Goal: Task Accomplishment & Management: Use online tool/utility

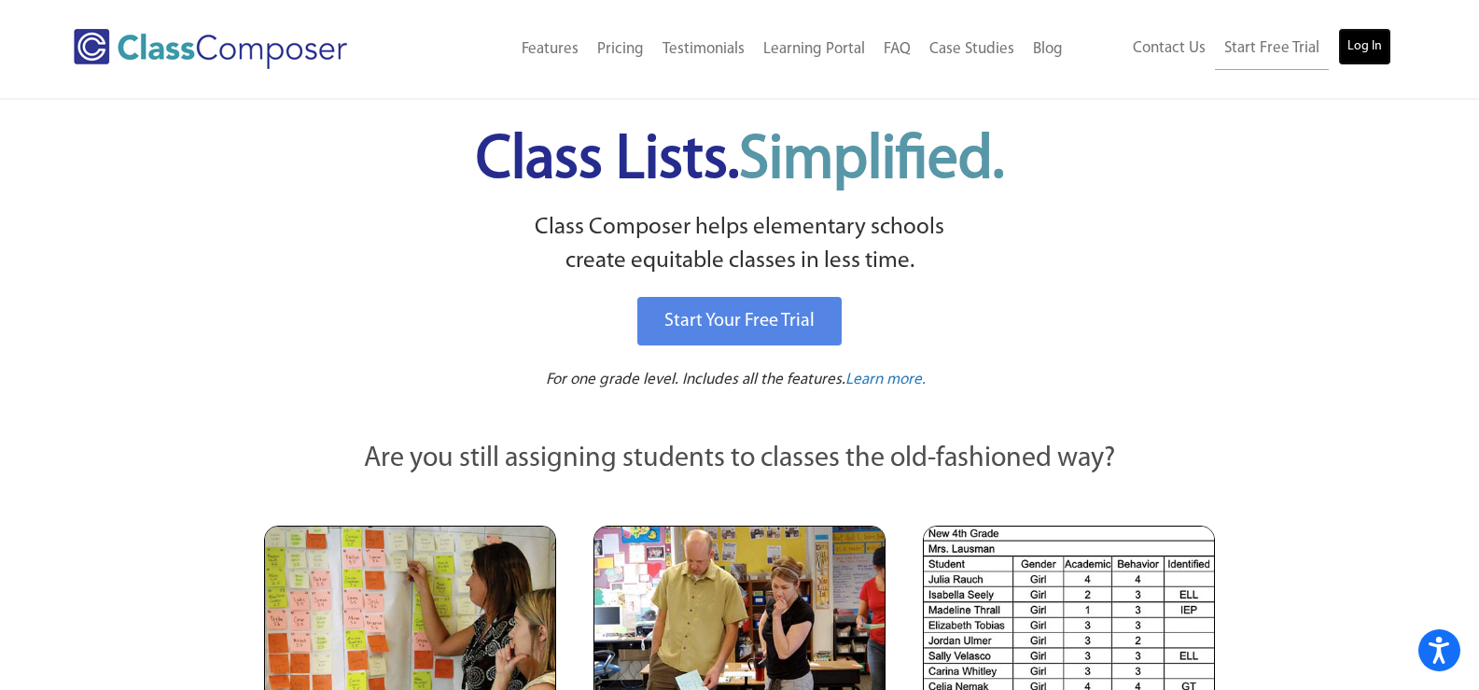
click at [1365, 45] on link "Log In" at bounding box center [1364, 46] width 53 height 37
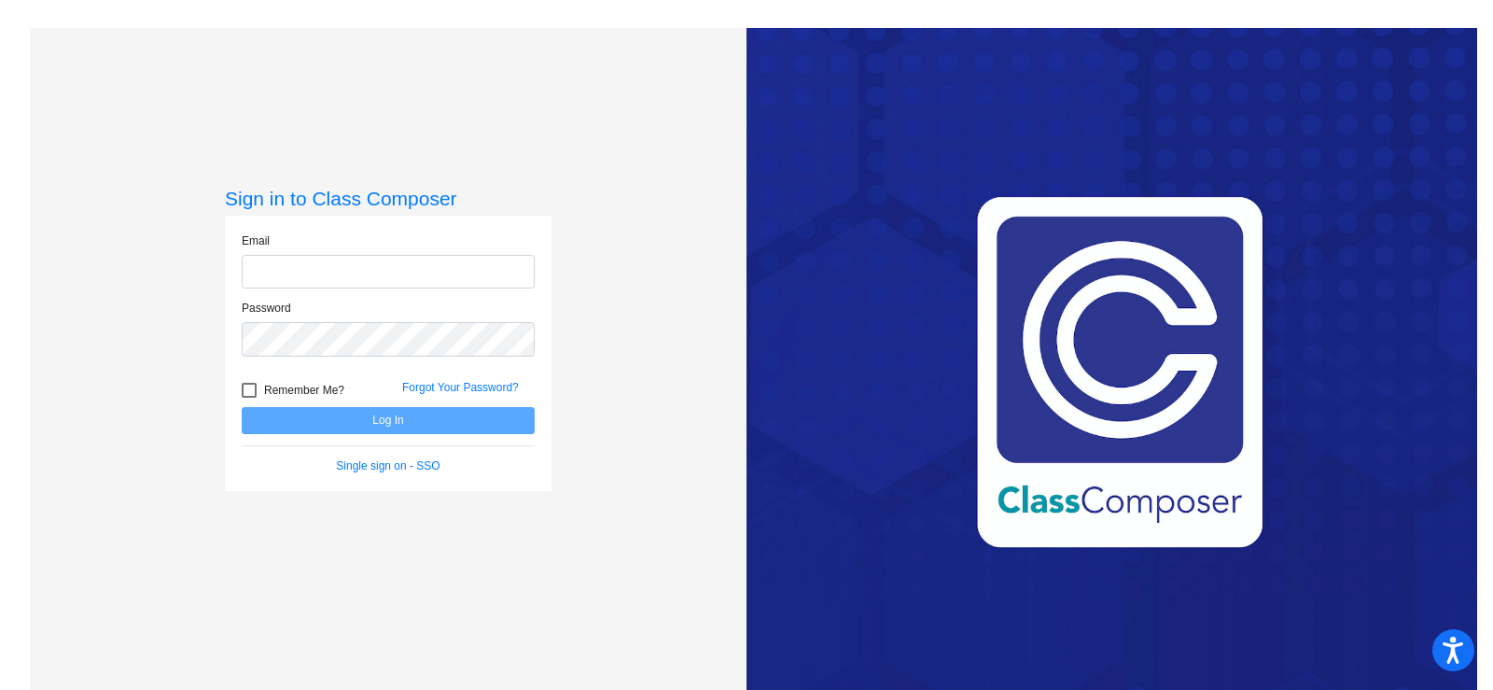
type input "[EMAIL_ADDRESS][DOMAIN_NAME]"
click at [375, 414] on button "Log In" at bounding box center [388, 420] width 293 height 27
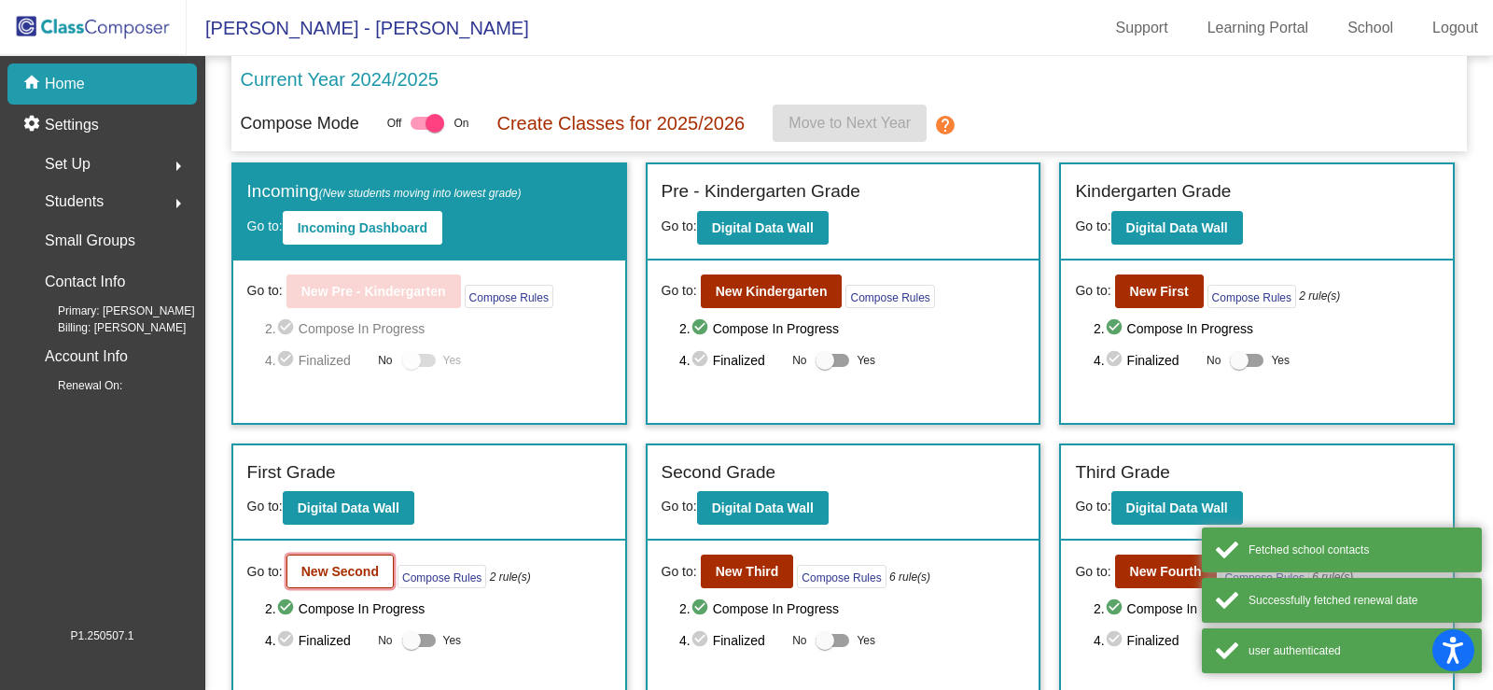
click at [301, 571] on b "New Second" at bounding box center [339, 571] width 77 height 15
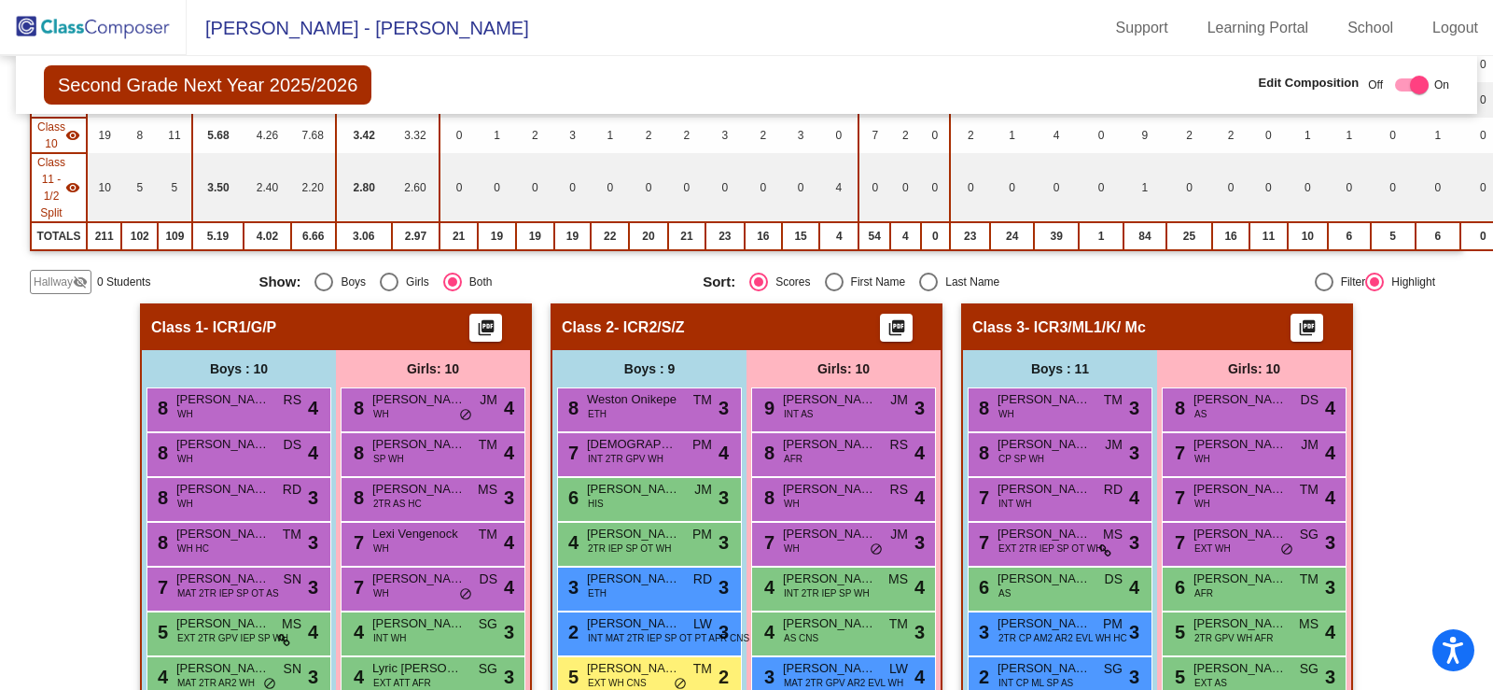
scroll to position [560, 0]
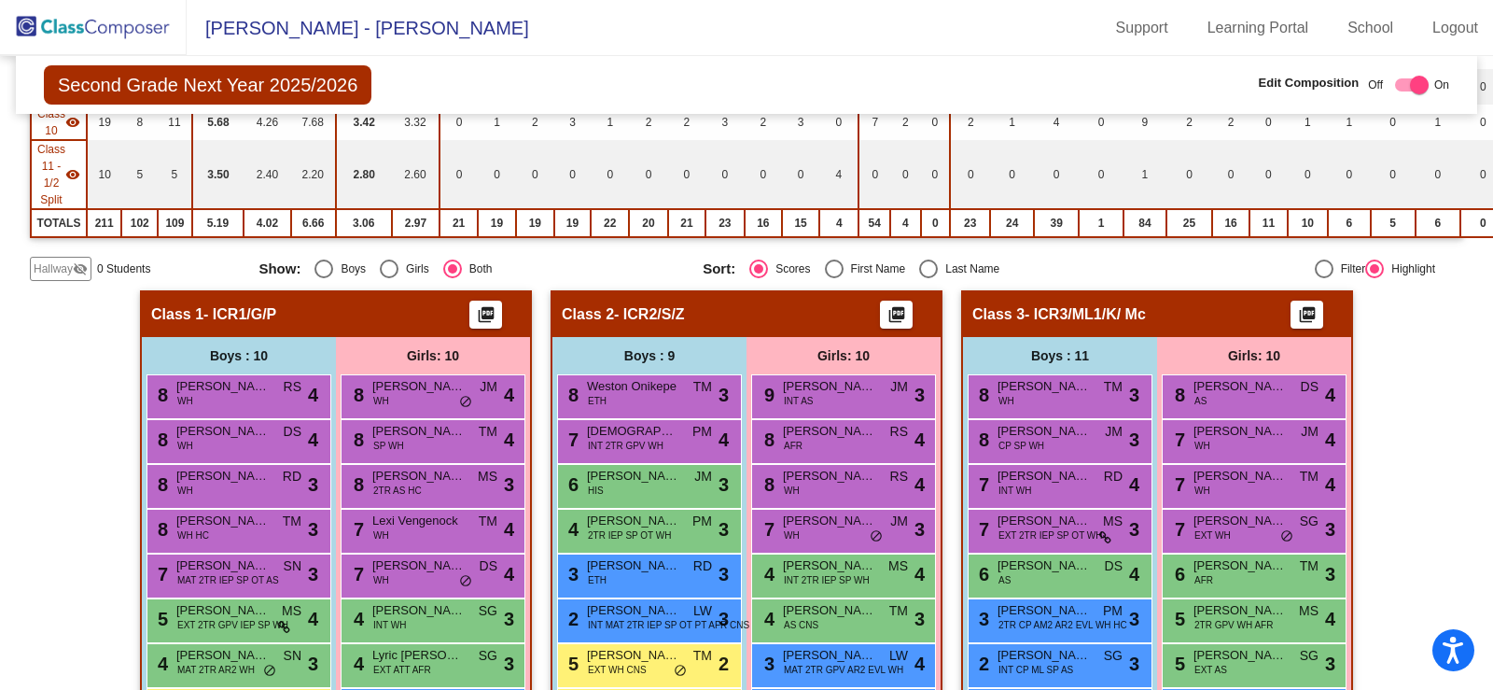
click at [59, 269] on span "Hallway" at bounding box center [53, 268] width 39 height 17
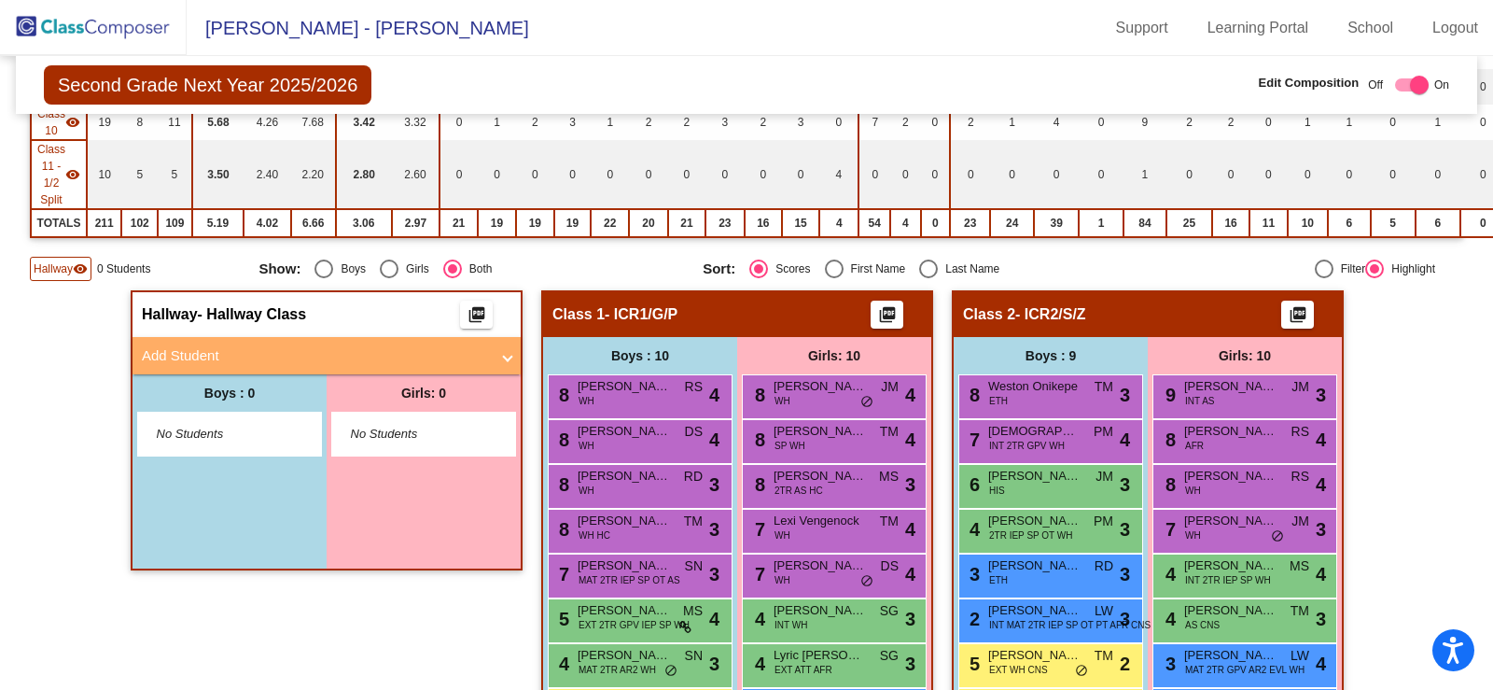
click at [59, 269] on span "Hallway" at bounding box center [53, 268] width 39 height 17
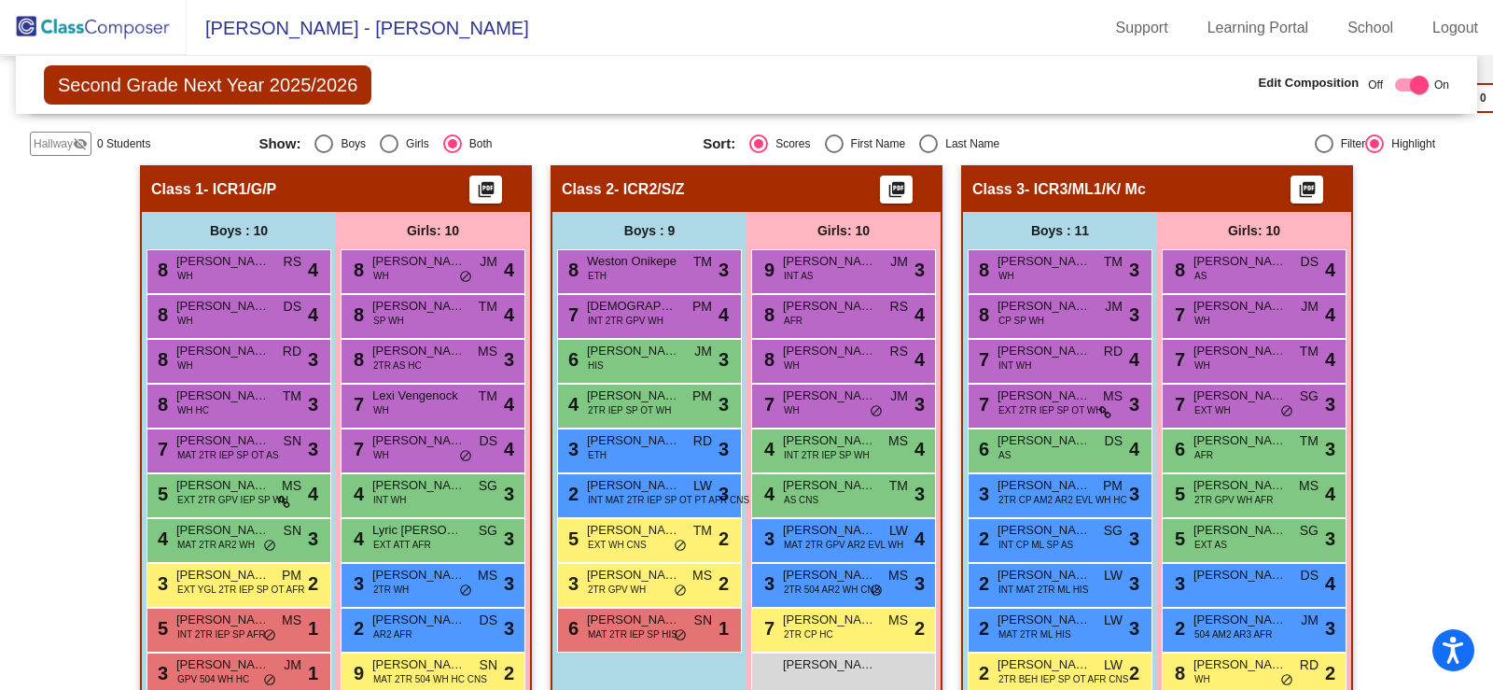
scroll to position [840, 0]
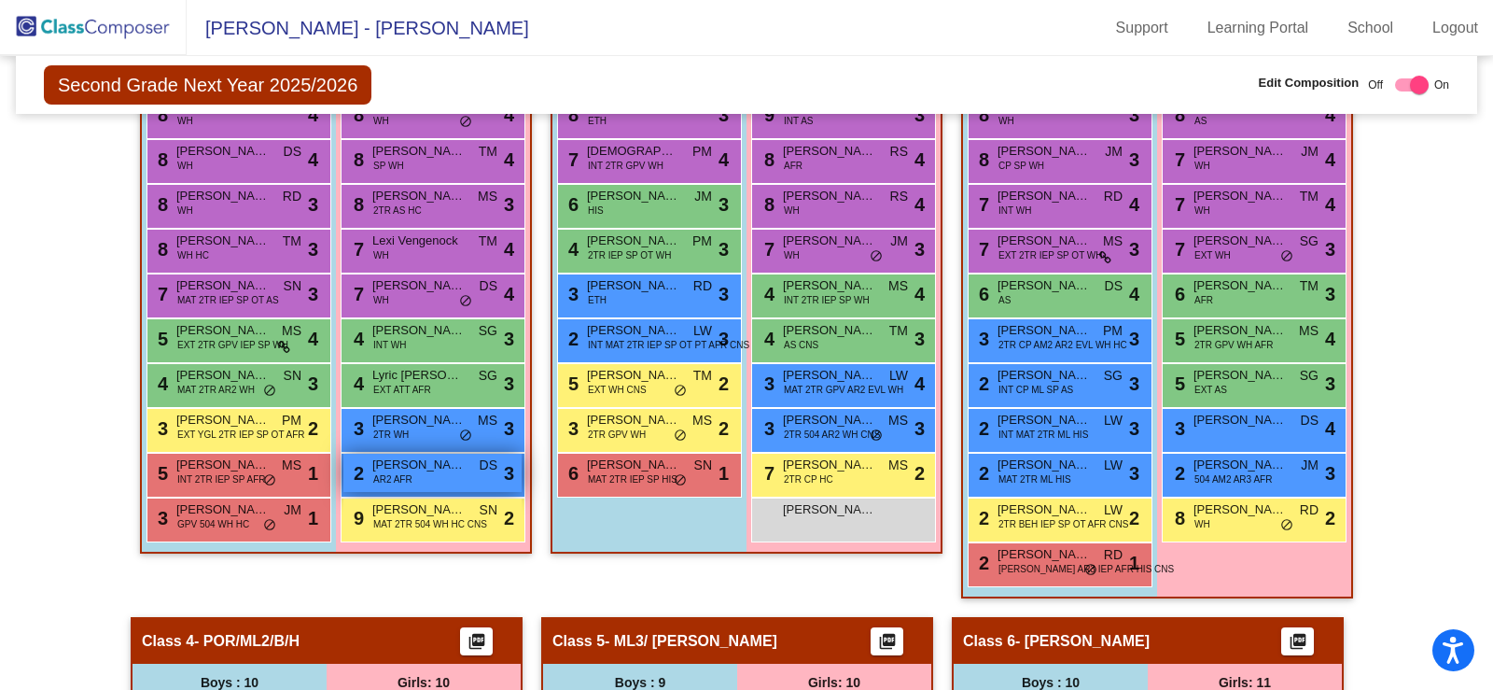
click at [387, 461] on span "Reign Fisher" at bounding box center [418, 464] width 93 height 19
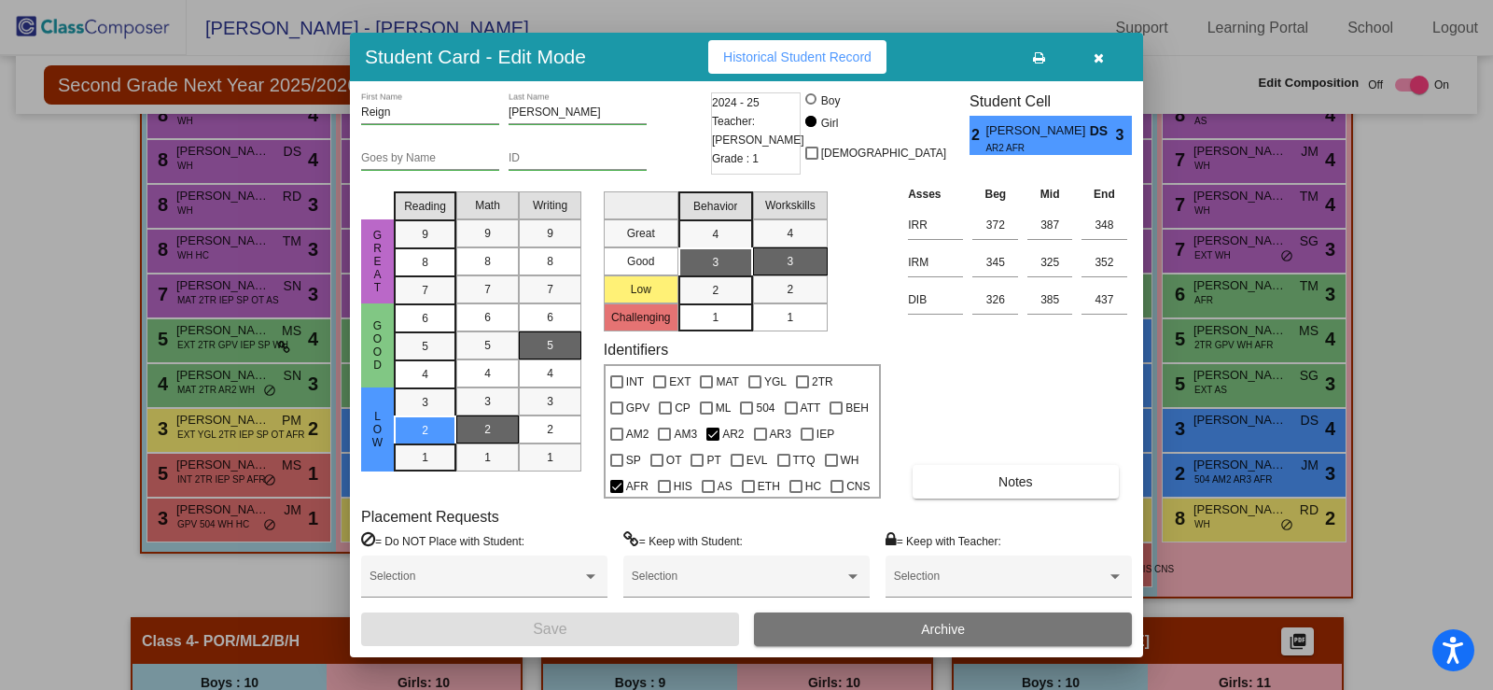
click at [1101, 53] on icon "button" at bounding box center [1099, 57] width 10 height 13
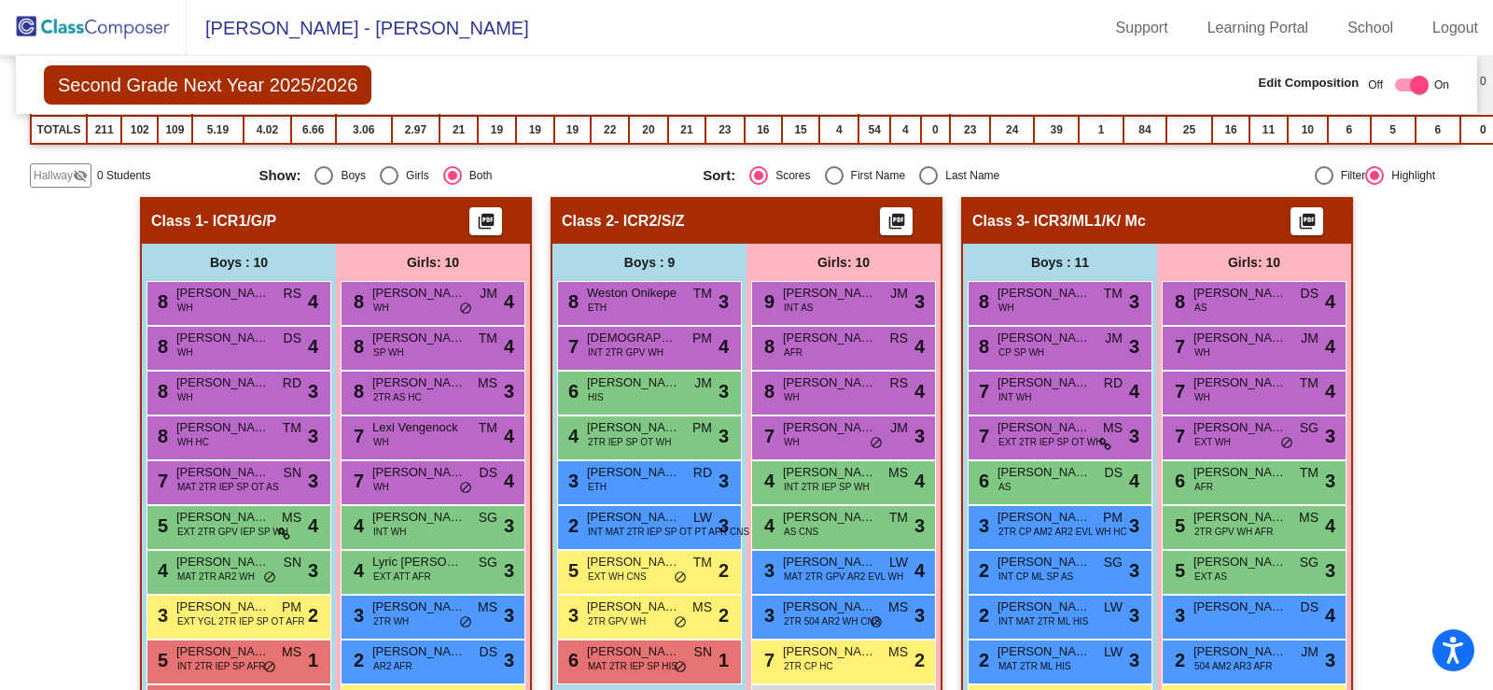
scroll to position [747, 0]
